Goal: Information Seeking & Learning: Learn about a topic

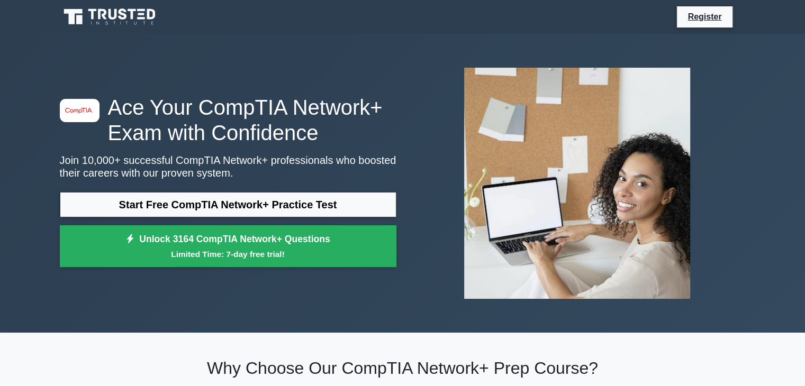
click at [252, 199] on link "Start Free CompTIA Network+ Practice Test" at bounding box center [228, 204] width 337 height 25
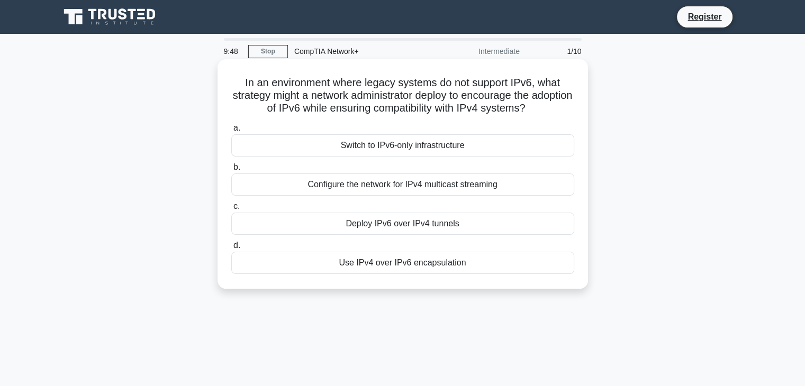
click at [414, 267] on div "Use IPv4 over IPv6 encapsulation" at bounding box center [402, 263] width 343 height 22
click at [231, 249] on input "d. Use IPv4 over IPv6 encapsulation" at bounding box center [231, 245] width 0 height 7
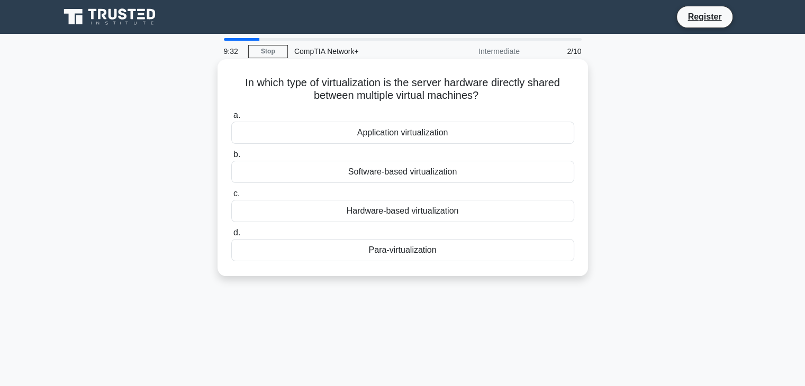
click at [414, 177] on div "Software-based virtualization" at bounding box center [402, 172] width 343 height 22
click at [231, 158] on input "b. Software-based virtualization" at bounding box center [231, 154] width 0 height 7
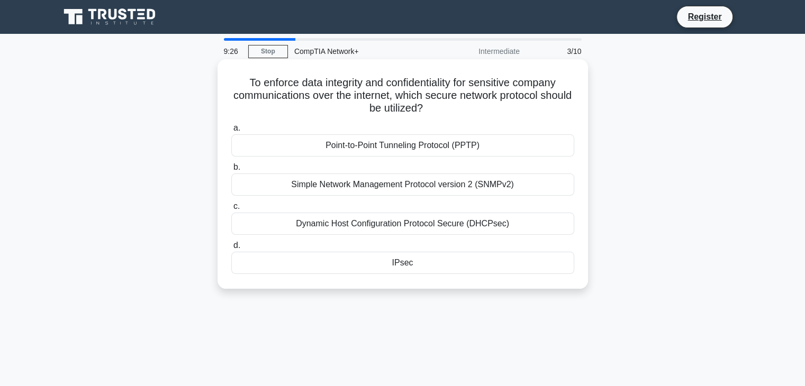
click at [389, 190] on div "Simple Network Management Protocol version 2 (SNMPv2)" at bounding box center [402, 185] width 343 height 22
click at [231, 171] on input "b. Simple Network Management Protocol version 2 (SNMPv2)" at bounding box center [231, 167] width 0 height 7
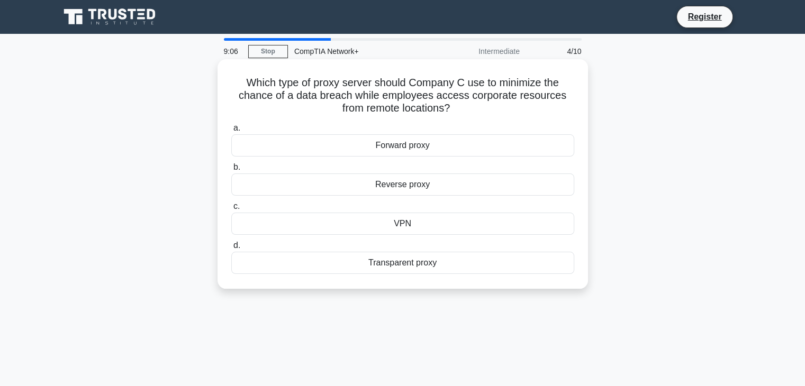
click at [401, 225] on div "VPN" at bounding box center [402, 224] width 343 height 22
click at [231, 210] on input "c. VPN" at bounding box center [231, 206] width 0 height 7
